Goal: Task Accomplishment & Management: Use online tool/utility

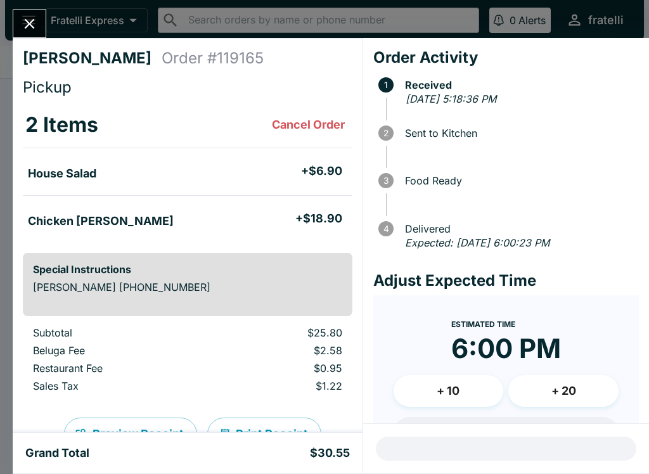
click at [27, 25] on icon "Close" at bounding box center [29, 23] width 17 height 17
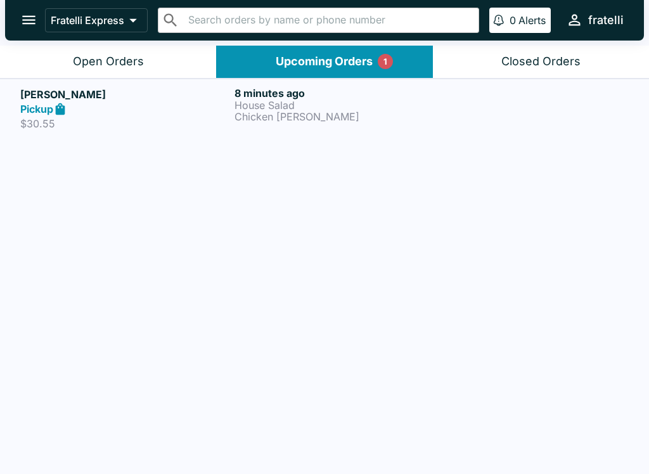
click at [349, 58] on div "Upcoming Orders 1" at bounding box center [324, 62] width 97 height 15
click at [280, 100] on p "House Salad" at bounding box center [339, 105] width 209 height 11
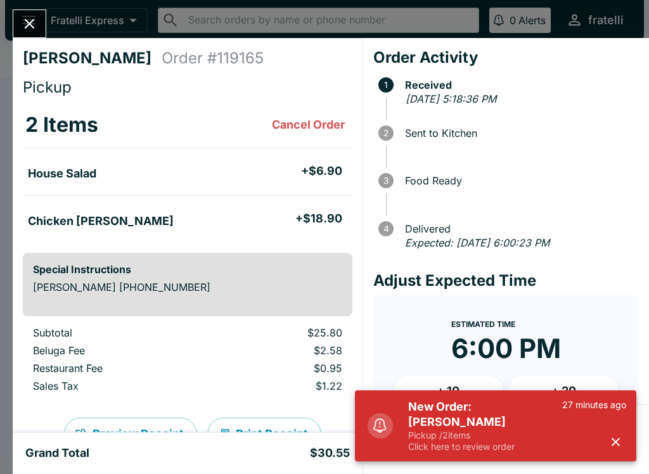
click at [499, 434] on p "Pickup / 2 items" at bounding box center [485, 435] width 154 height 11
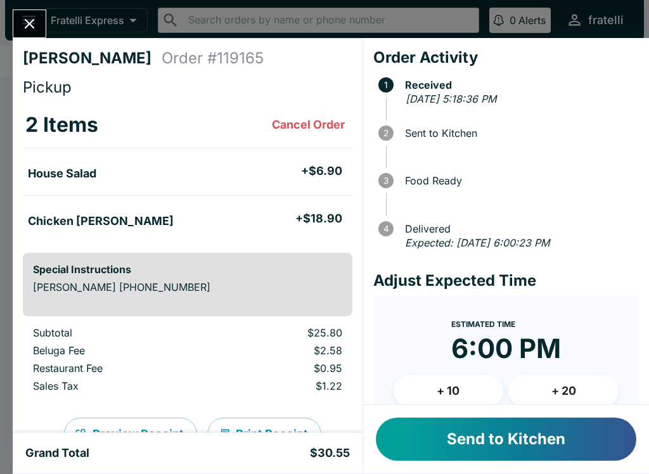
click at [499, 441] on button "Send to Kitchen" at bounding box center [506, 439] width 261 height 43
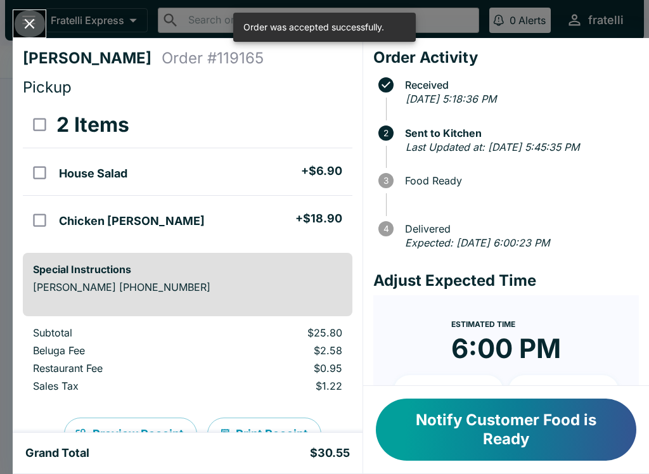
click at [38, 21] on icon "Close" at bounding box center [29, 23] width 17 height 17
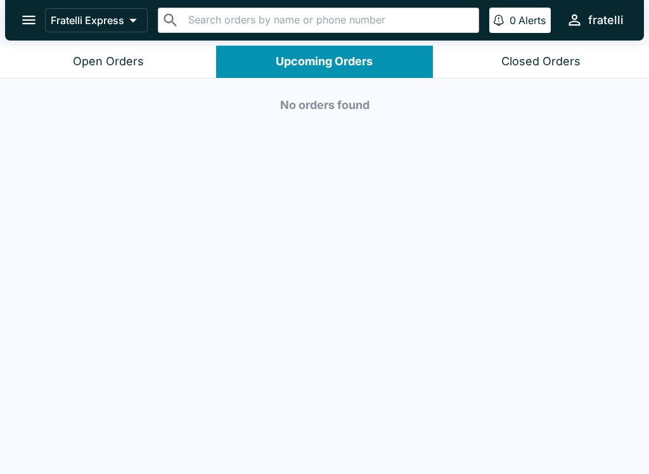
click at [137, 60] on div "Open Orders" at bounding box center [108, 62] width 71 height 15
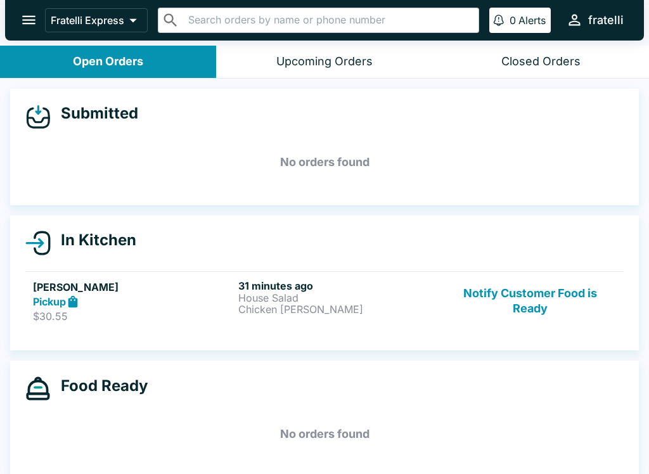
click at [155, 280] on h5 "[PERSON_NAME]" at bounding box center [133, 287] width 200 height 15
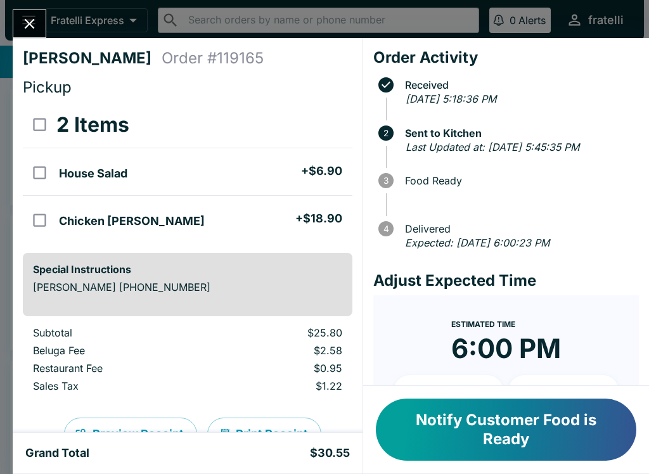
click at [508, 419] on button "Notify Customer Food is Ready" at bounding box center [506, 430] width 261 height 62
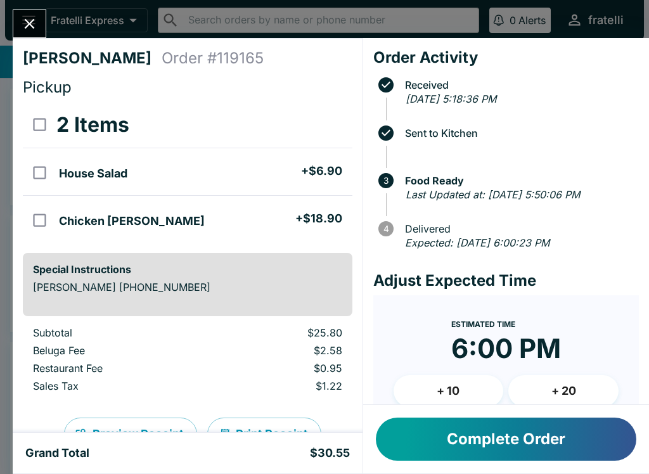
click at [26, 26] on icon "Close" at bounding box center [29, 23] width 17 height 17
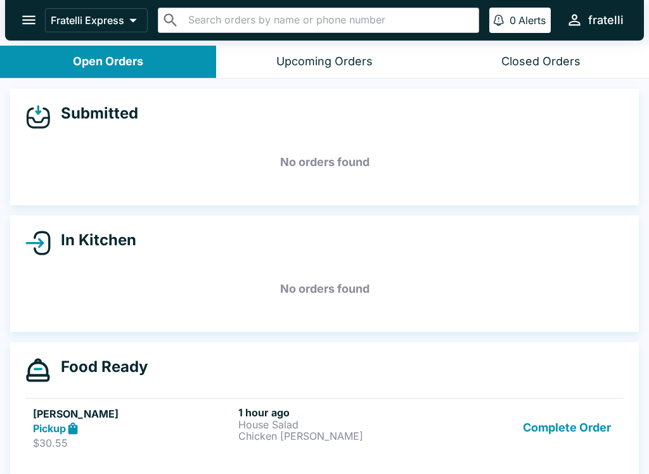
click at [146, 418] on h5 "[PERSON_NAME]" at bounding box center [133, 413] width 200 height 15
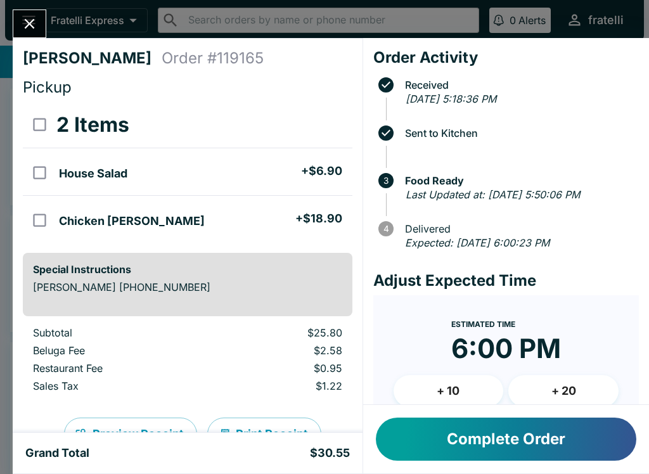
click at [470, 432] on button "Complete Order" at bounding box center [506, 439] width 261 height 43
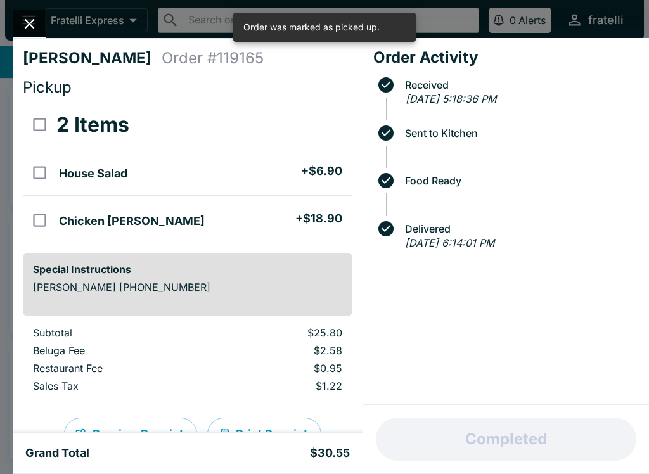
click at [31, 27] on icon "Close" at bounding box center [29, 23] width 17 height 17
